Goal: Task Accomplishment & Management: Manage account settings

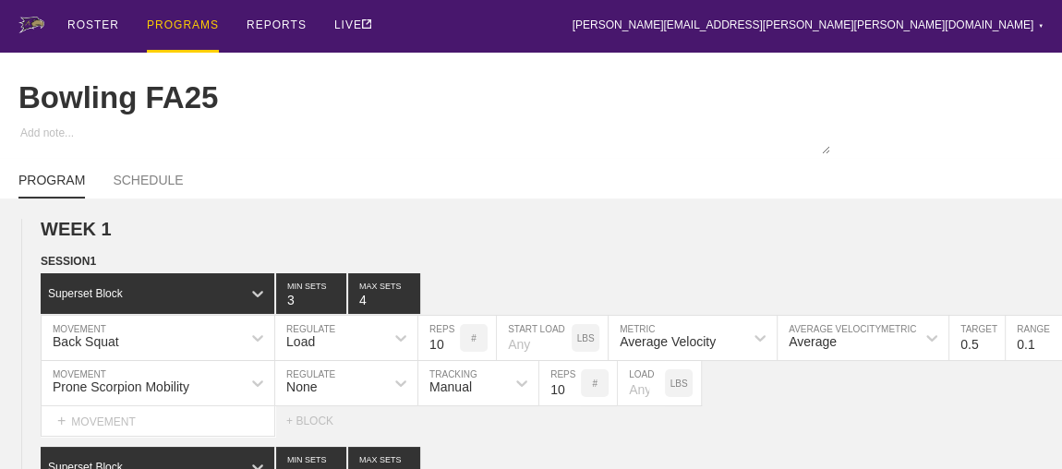
click at [171, 24] on div "PROGRAMS" at bounding box center [183, 26] width 72 height 53
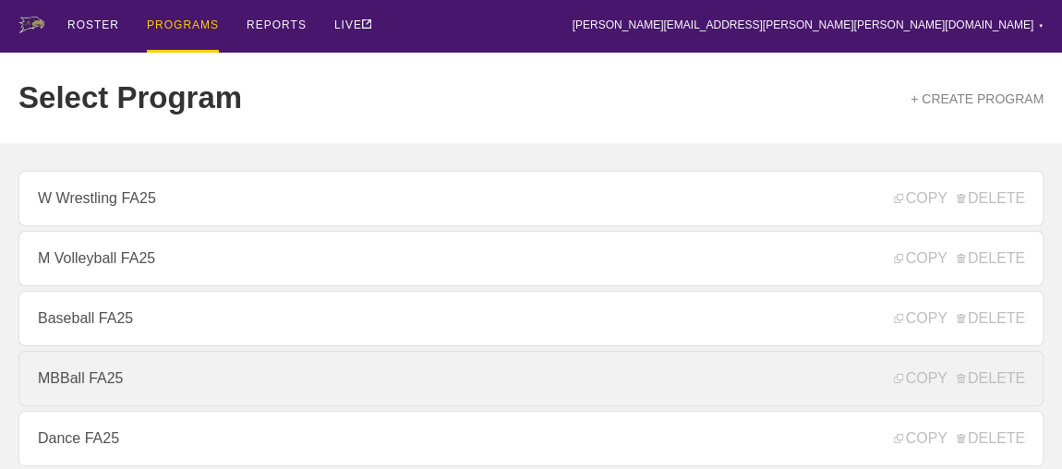
click at [79, 381] on link "MBBall FA25" at bounding box center [530, 378] width 1025 height 55
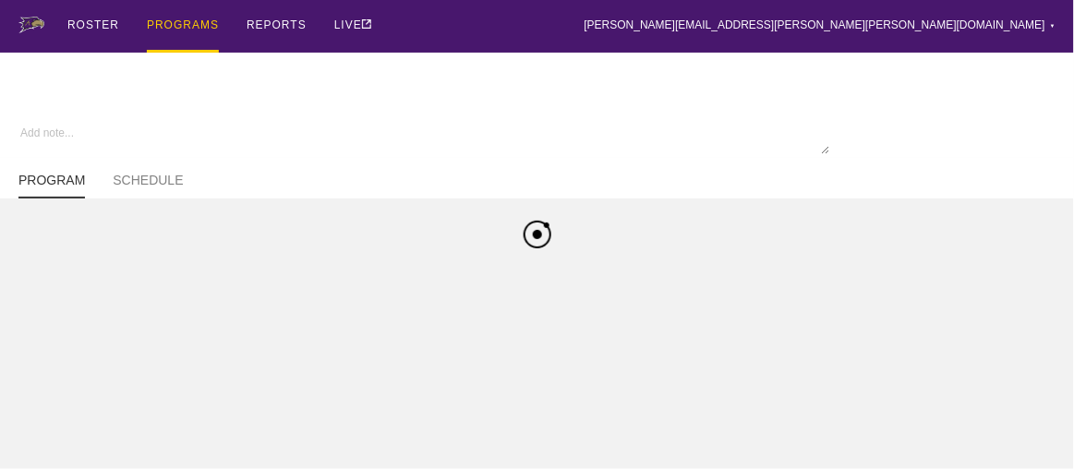
type textarea "x"
type input "MBBall FA25"
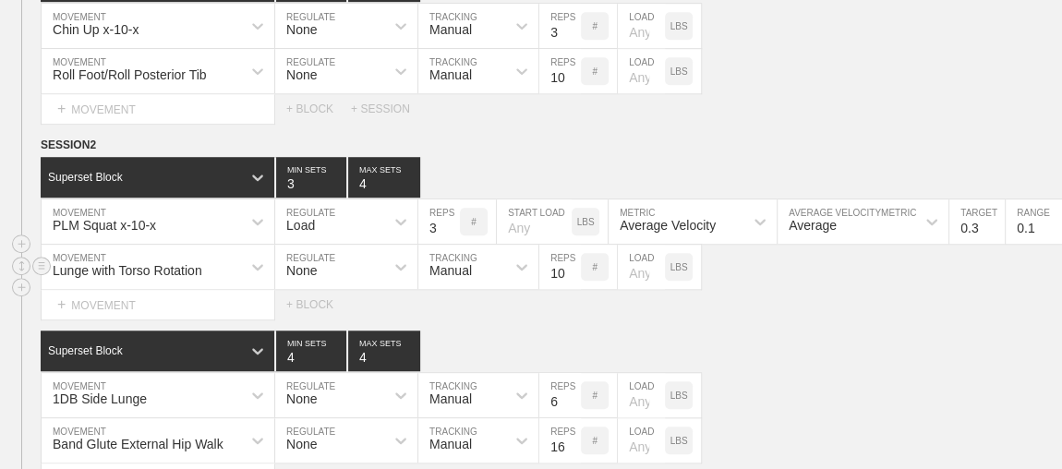
scroll to position [7810, 0]
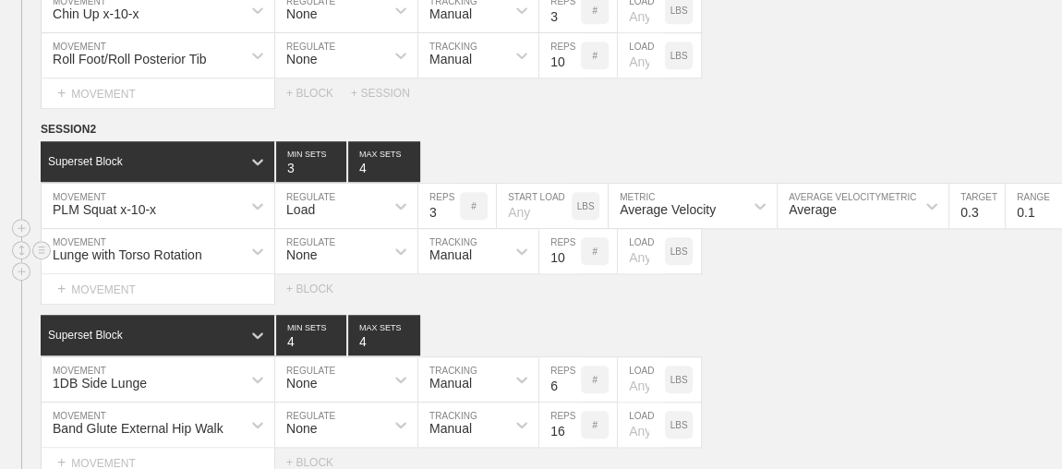
type textarea "x"
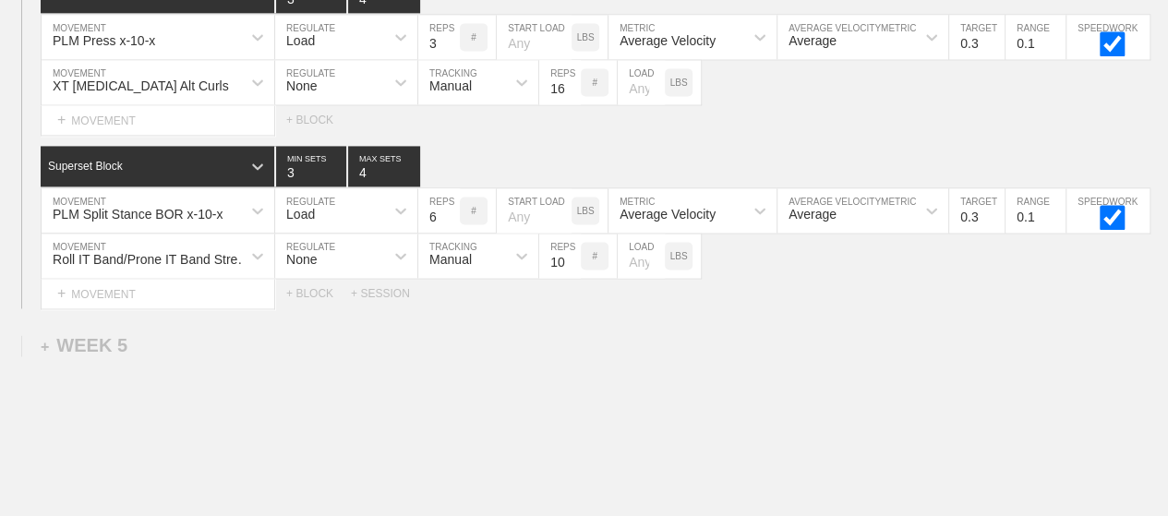
scroll to position [8364, 0]
